Goal: Information Seeking & Learning: Check status

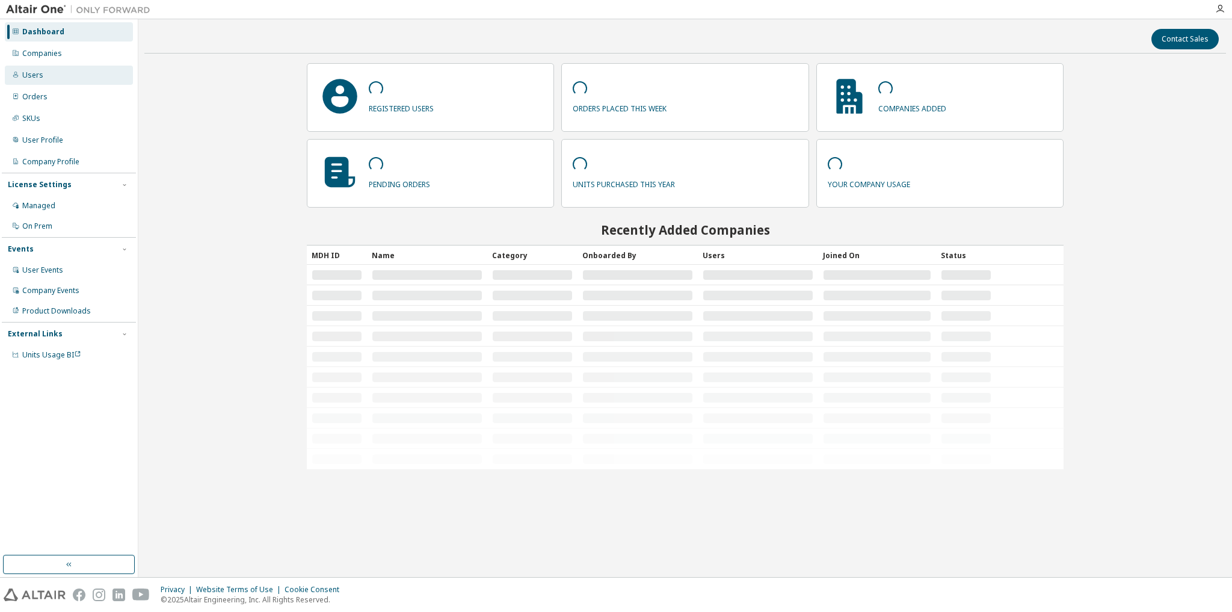
click at [31, 72] on div "Users" at bounding box center [32, 75] width 21 height 10
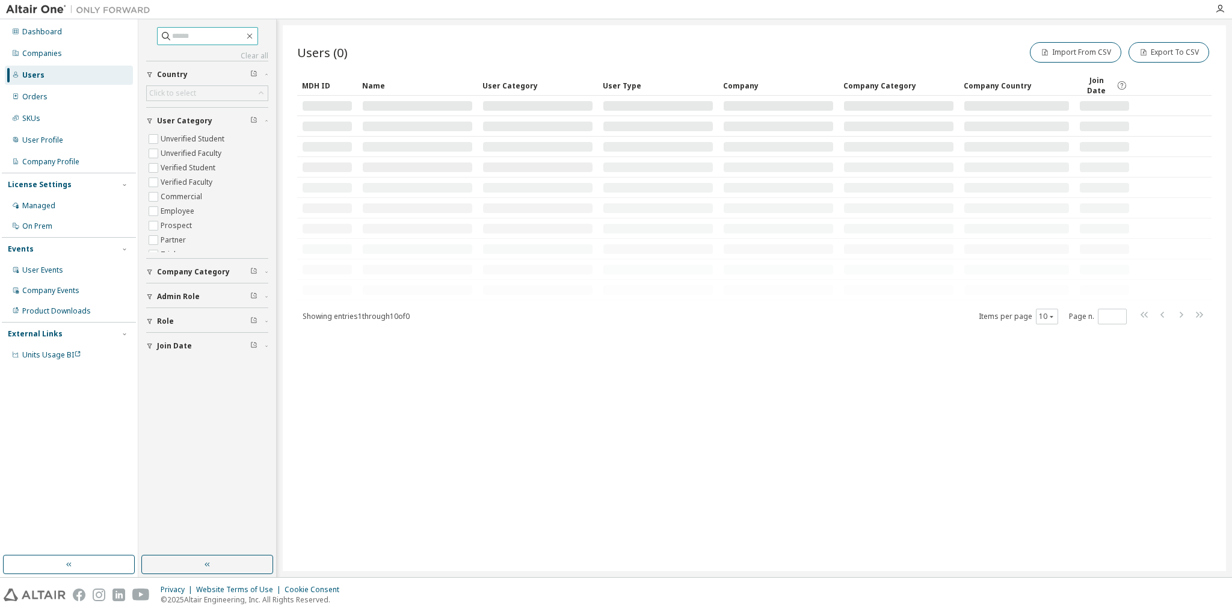
click at [222, 36] on input "text" at bounding box center [208, 36] width 72 height 12
paste input "**********"
type input "**********"
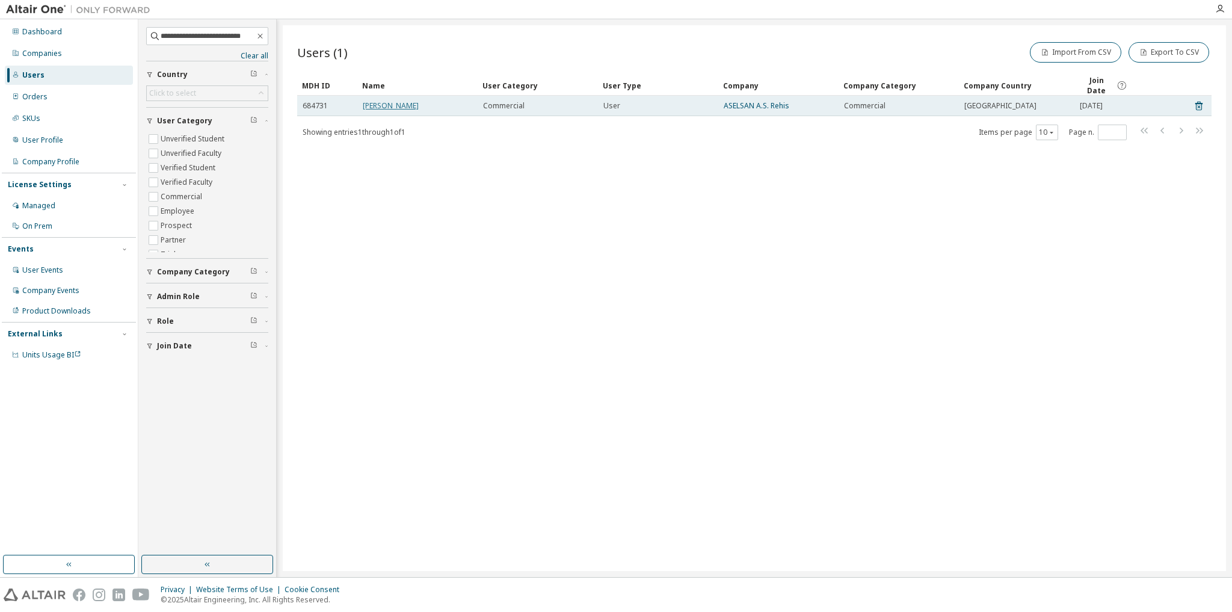
click at [389, 102] on link "Baris Colak" at bounding box center [391, 105] width 56 height 10
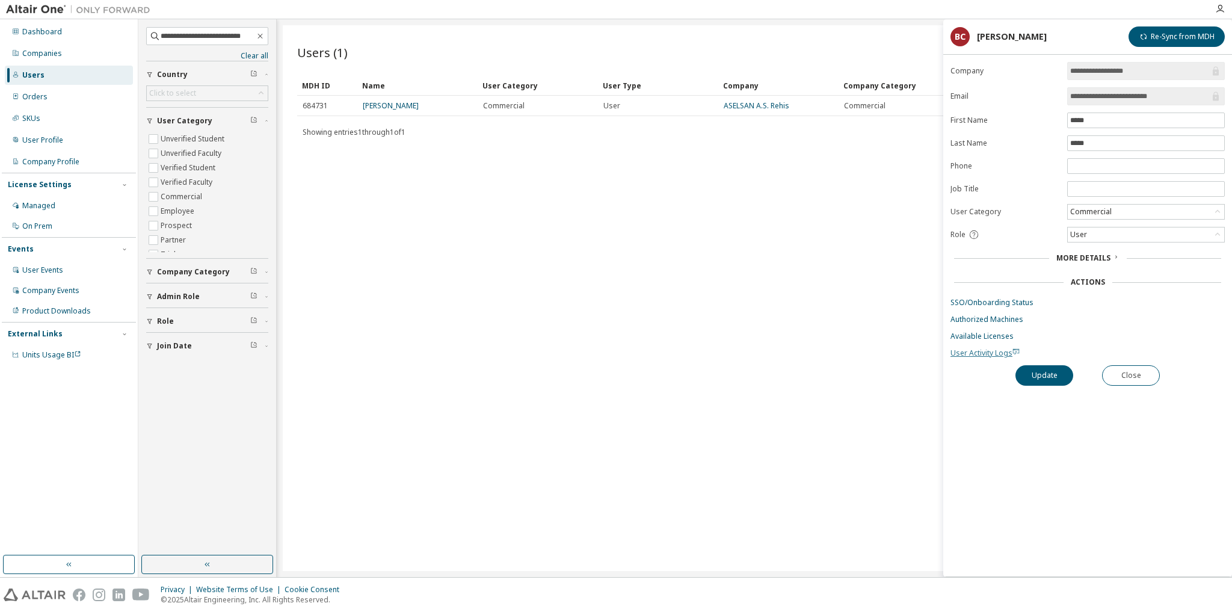
click at [983, 352] on span "User Activity Logs" at bounding box center [984, 353] width 69 height 10
click at [985, 303] on link "SSO/Onboarding Status" at bounding box center [1087, 303] width 274 height 10
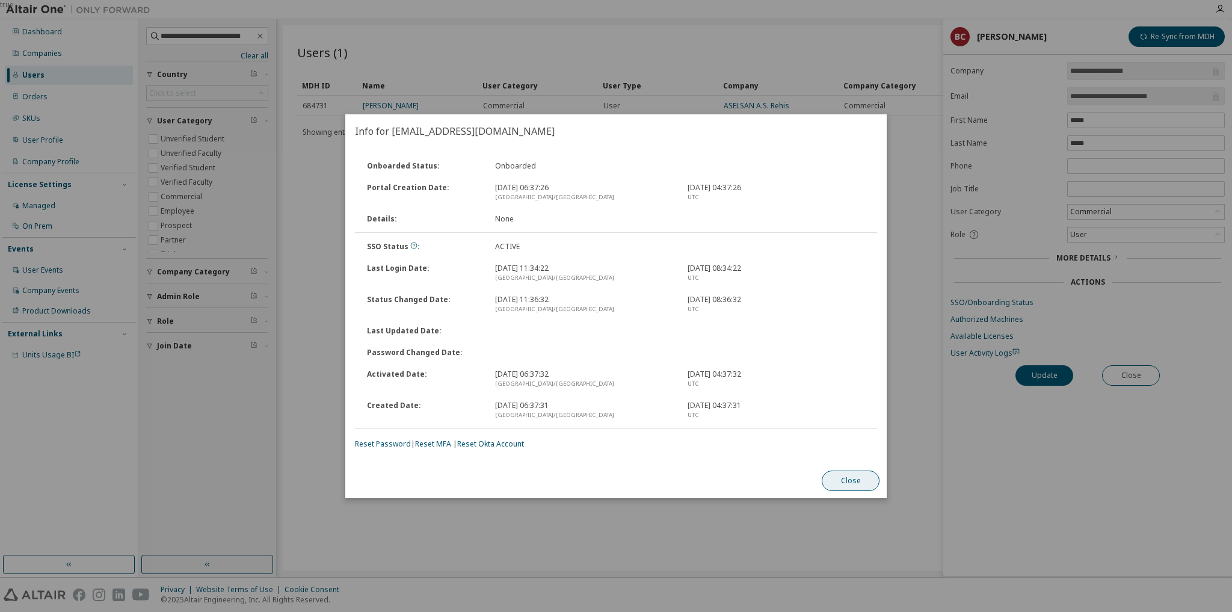
click at [866, 482] on button "Close" at bounding box center [851, 480] width 58 height 20
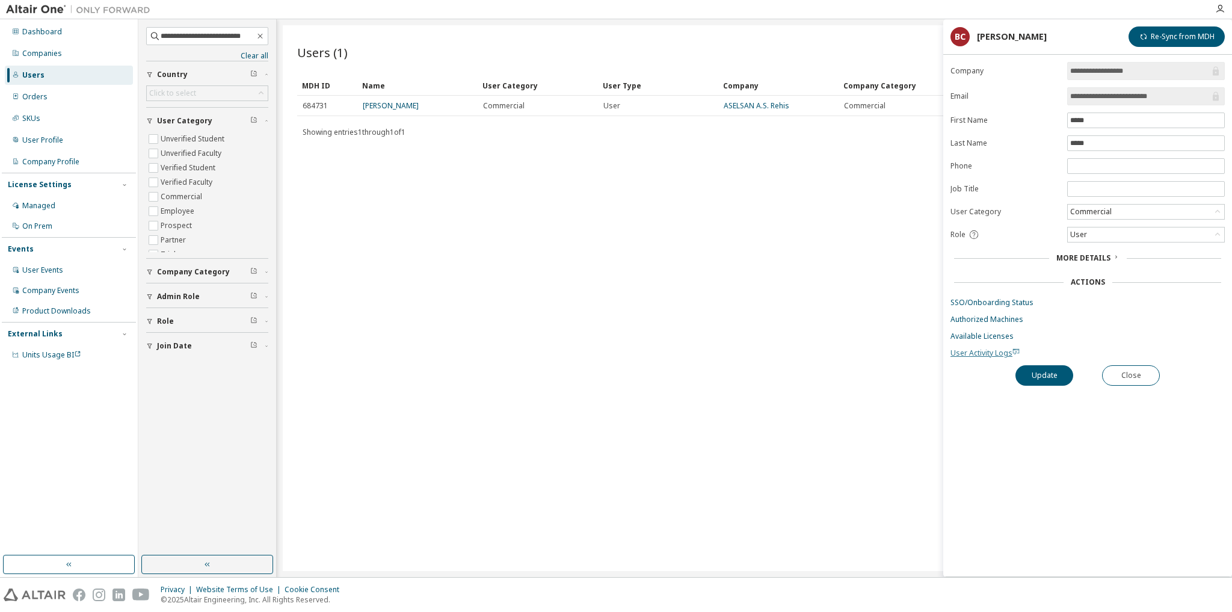
click at [983, 351] on span "User Activity Logs" at bounding box center [984, 353] width 69 height 10
click at [991, 333] on link "Available Licenses" at bounding box center [1087, 336] width 274 height 10
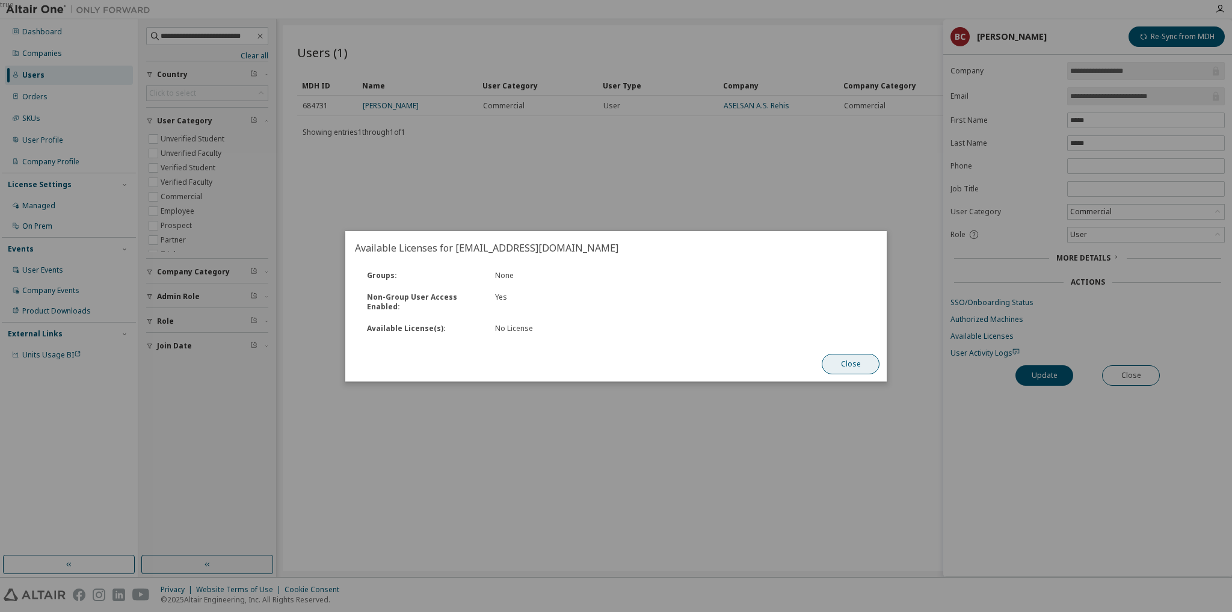
click at [865, 362] on button "Close" at bounding box center [851, 364] width 58 height 20
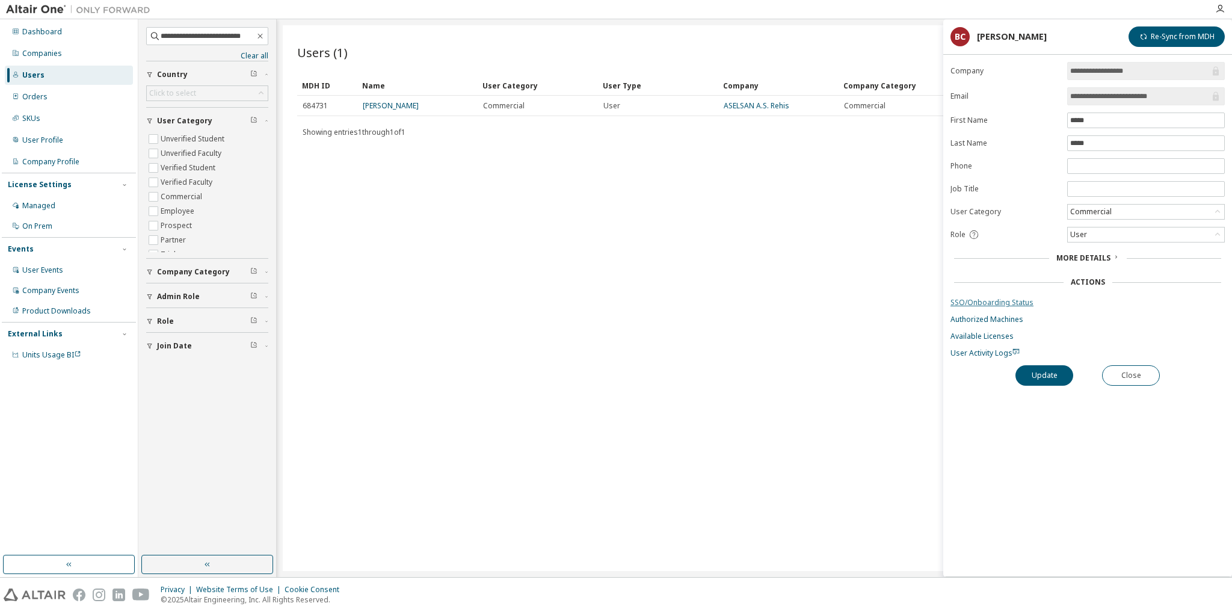
click at [990, 302] on link "SSO/Onboarding Status" at bounding box center [1087, 303] width 274 height 10
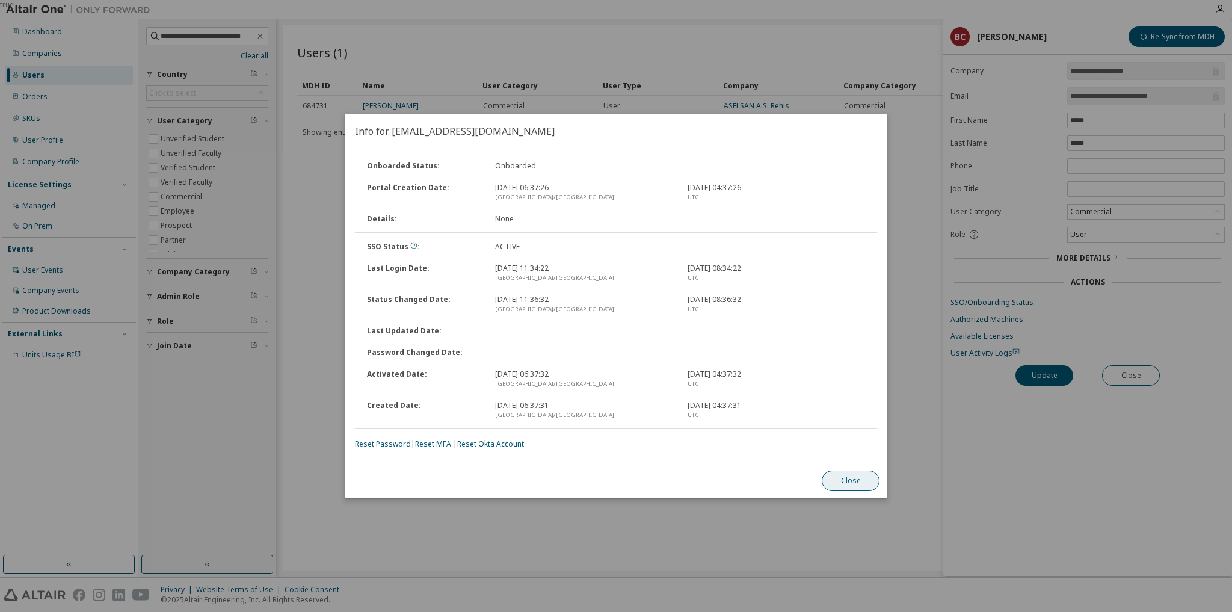
click at [858, 482] on button "Close" at bounding box center [851, 480] width 58 height 20
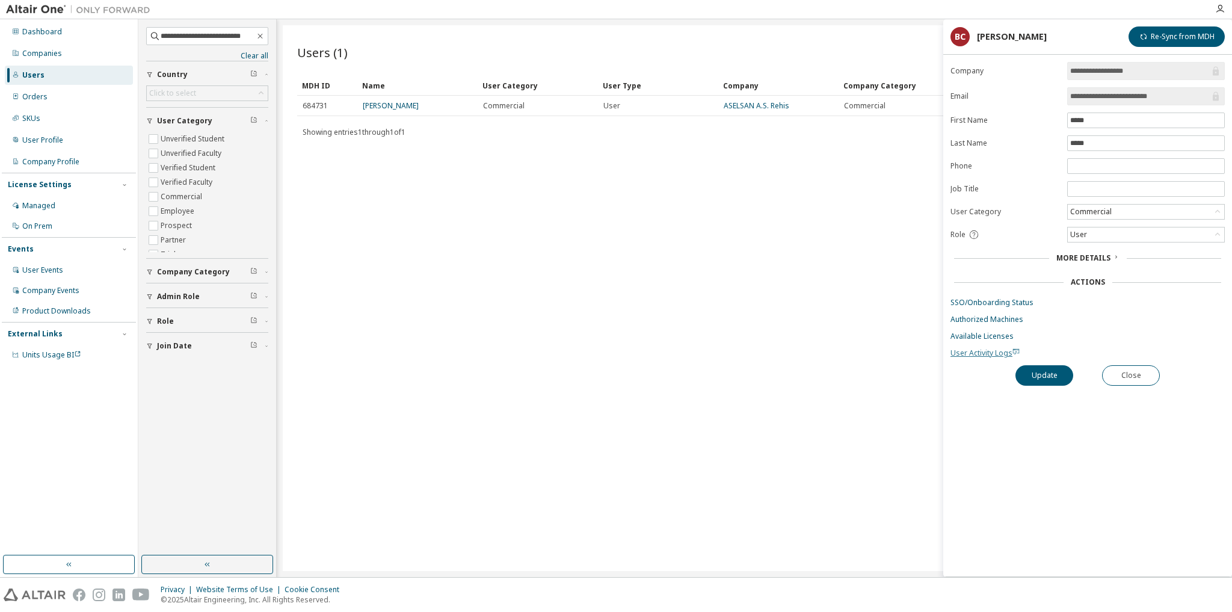
click at [986, 350] on span "User Activity Logs" at bounding box center [984, 353] width 69 height 10
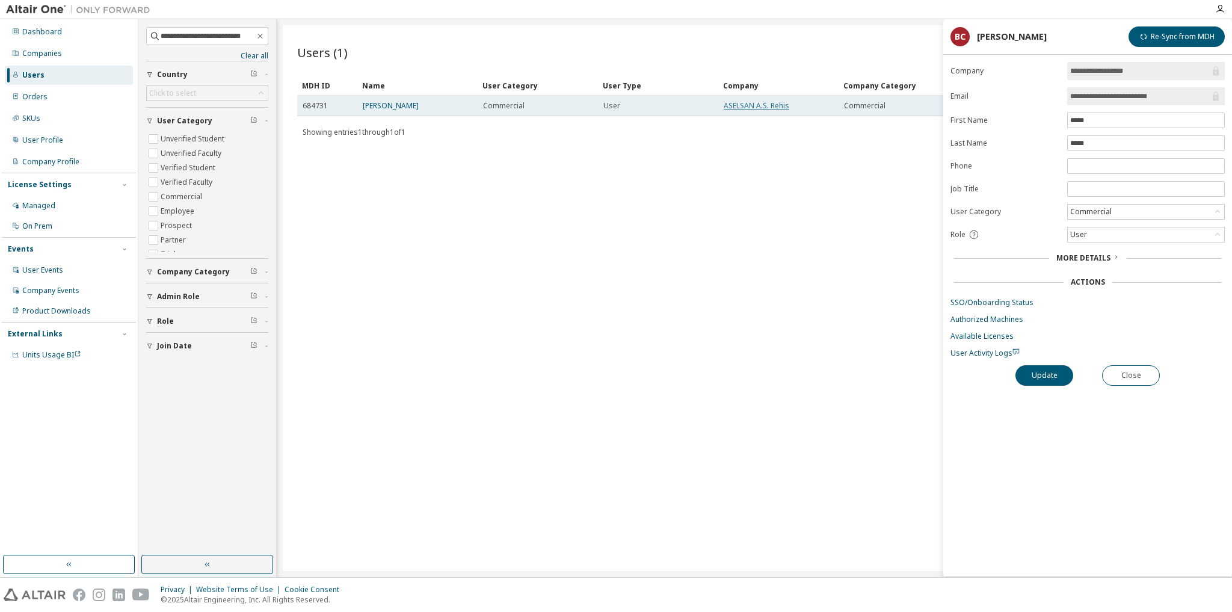
click at [751, 108] on link "ASELSAN A.S. Rehis" at bounding box center [756, 105] width 66 height 10
